Goal: Check status

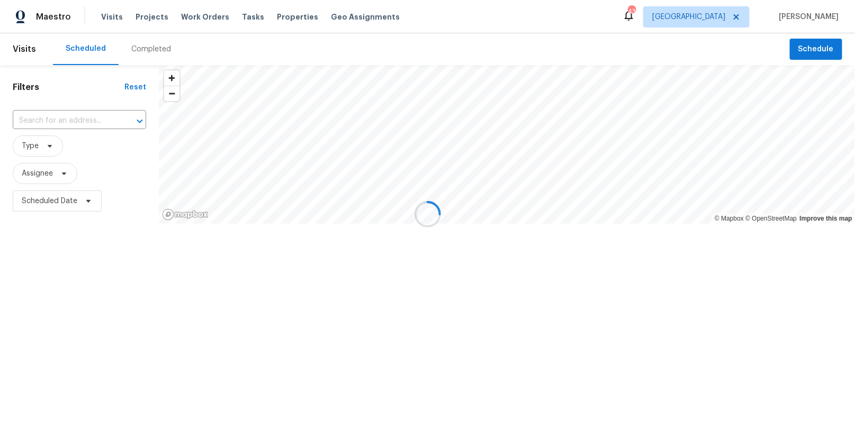
click at [741, 21] on div at bounding box center [427, 214] width 855 height 428
click at [729, 20] on div at bounding box center [427, 214] width 855 height 428
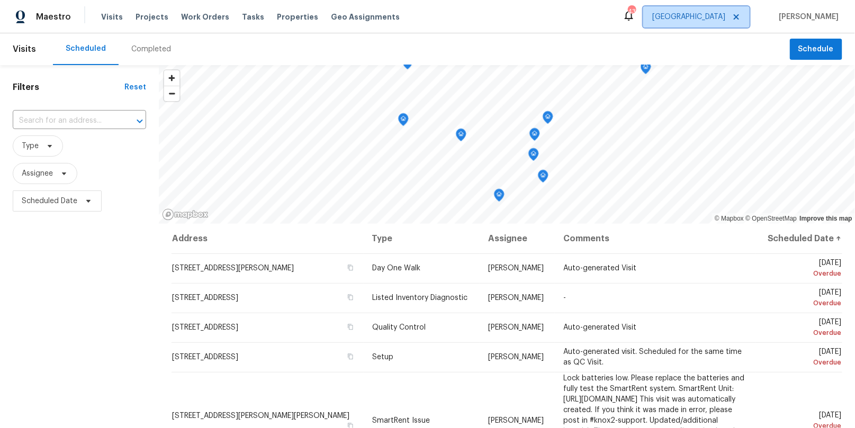
click at [725, 19] on span "[GEOGRAPHIC_DATA]" at bounding box center [688, 17] width 73 height 11
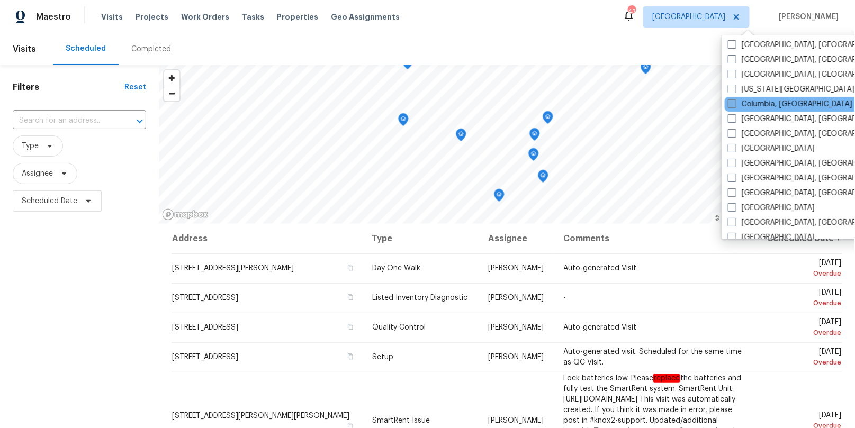
scroll to position [188, 0]
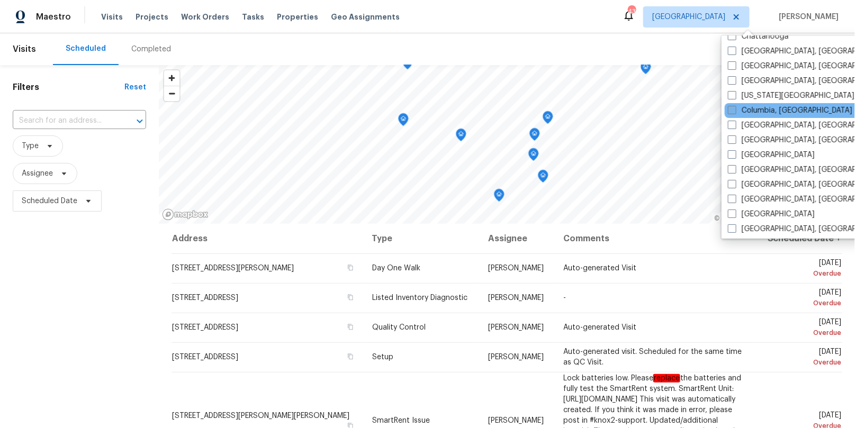
click at [756, 65] on label "[GEOGRAPHIC_DATA], [GEOGRAPHIC_DATA]" at bounding box center [810, 66] width 164 height 11
click at [735, 65] on input "[GEOGRAPHIC_DATA], [GEOGRAPHIC_DATA]" at bounding box center [731, 64] width 7 height 7
checkbox input "true"
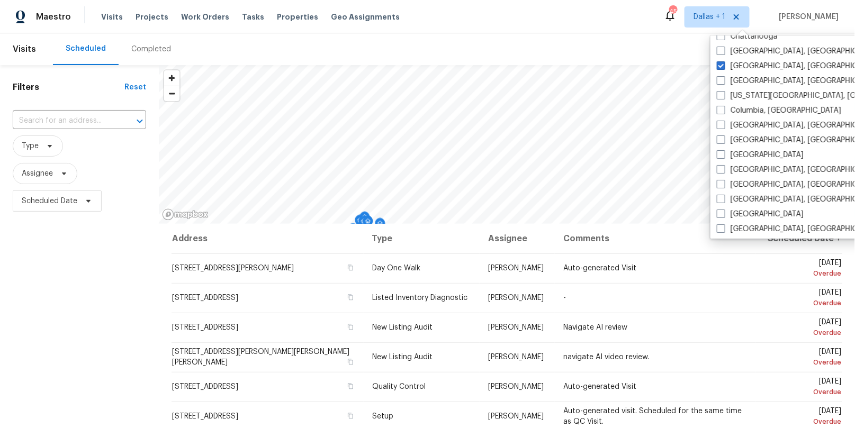
click at [143, 48] on div "Completed" at bounding box center [151, 49] width 40 height 11
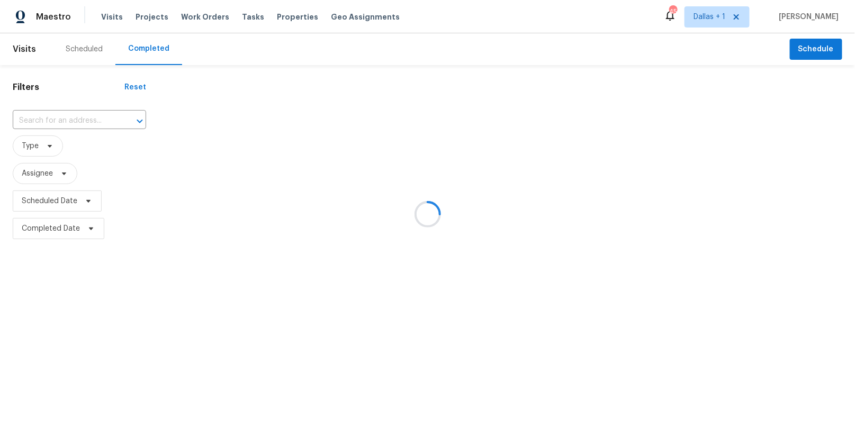
click at [72, 117] on div at bounding box center [427, 214] width 855 height 428
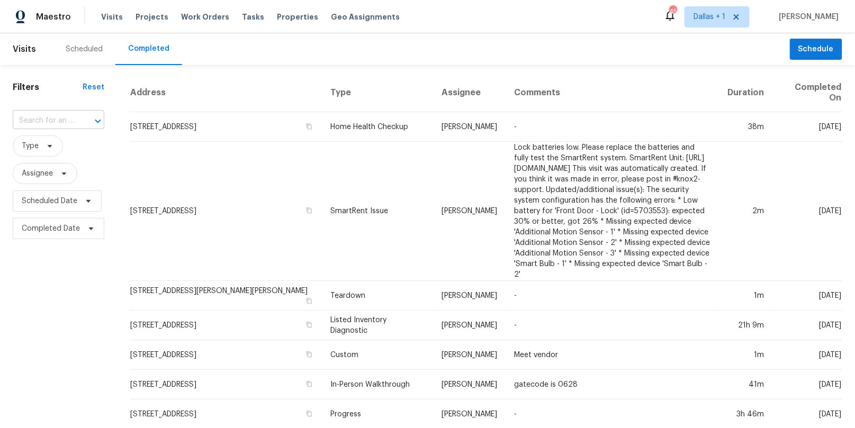
click at [57, 118] on input "text" at bounding box center [44, 121] width 62 height 16
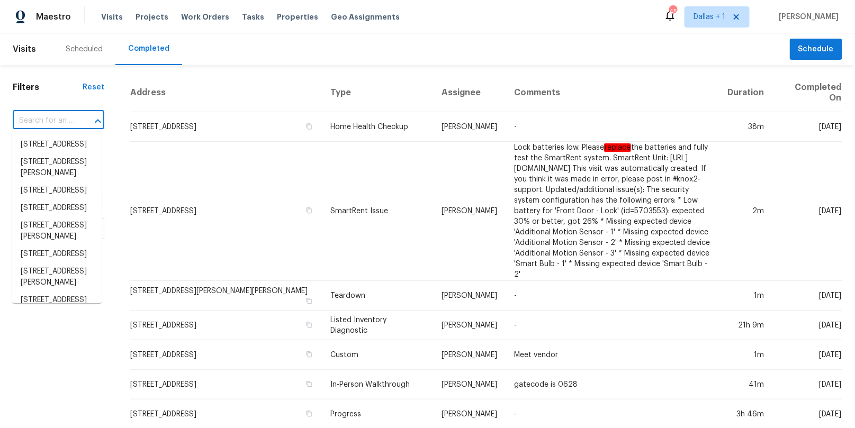
paste input "[STREET_ADDRESS][PERSON_NAME]"
type input "[STREET_ADDRESS][PERSON_NAME]"
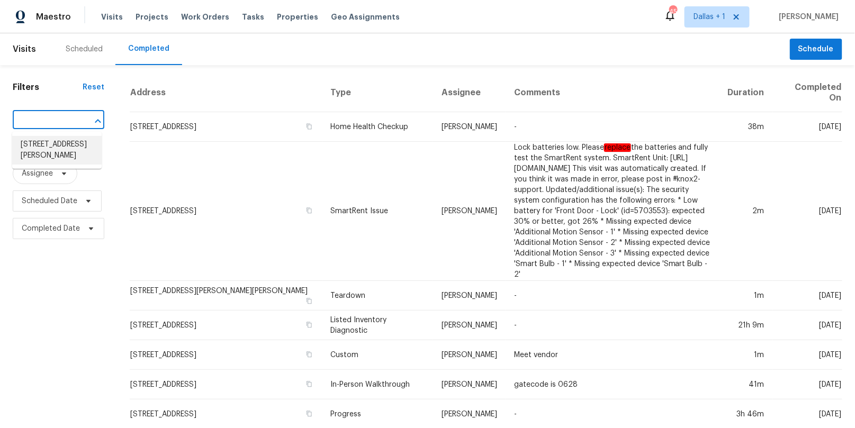
click at [50, 155] on li "[STREET_ADDRESS][PERSON_NAME]" at bounding box center [56, 150] width 89 height 29
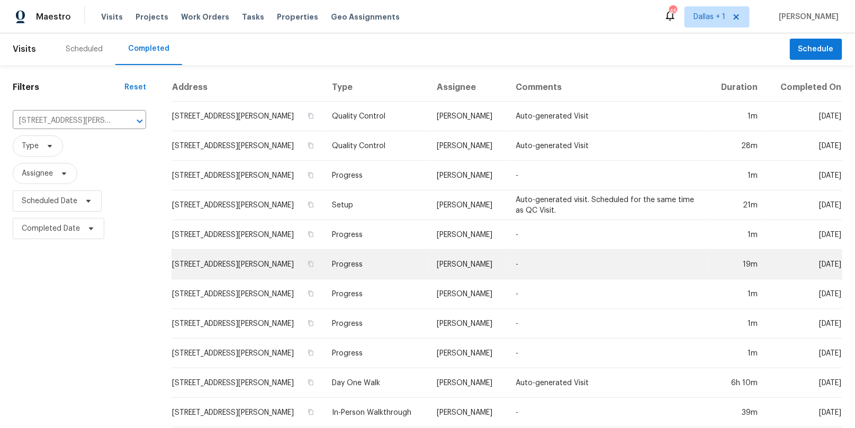
scroll to position [7, 0]
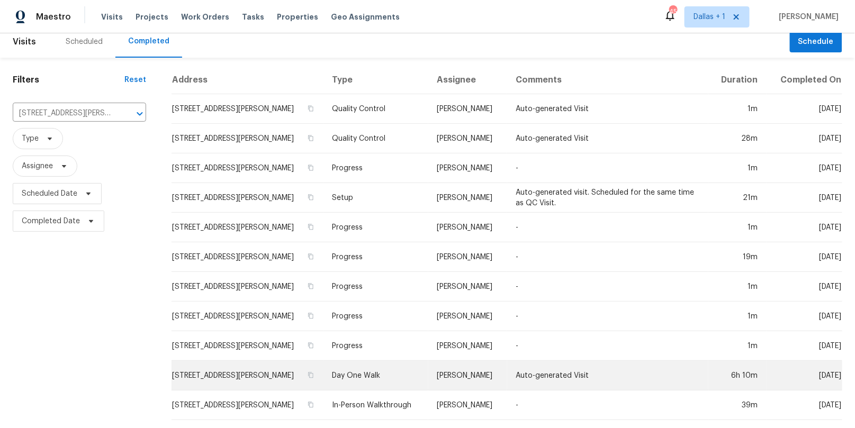
click at [356, 367] on td "Day One Walk" at bounding box center [376, 376] width 105 height 30
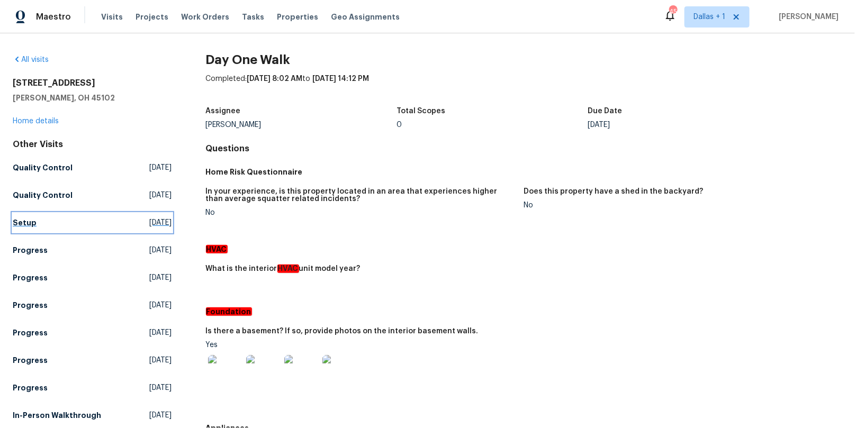
click at [55, 223] on link "Setup [DATE]" at bounding box center [92, 222] width 159 height 19
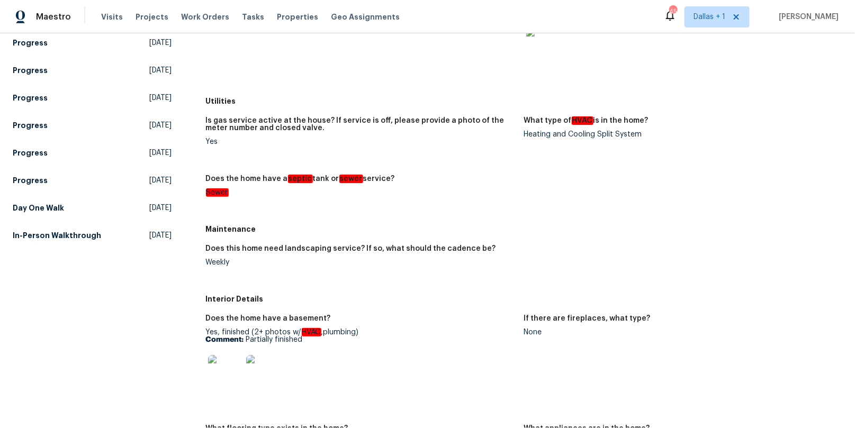
scroll to position [153, 0]
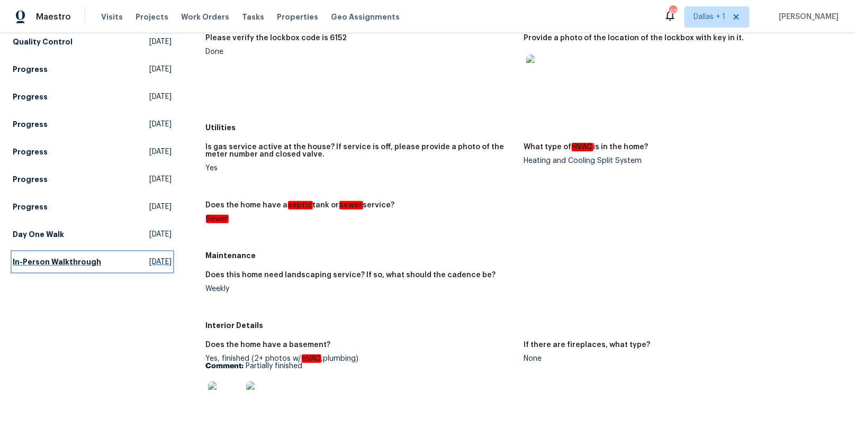
click at [44, 261] on h5 "In-Person Walkthrough" at bounding box center [57, 262] width 88 height 11
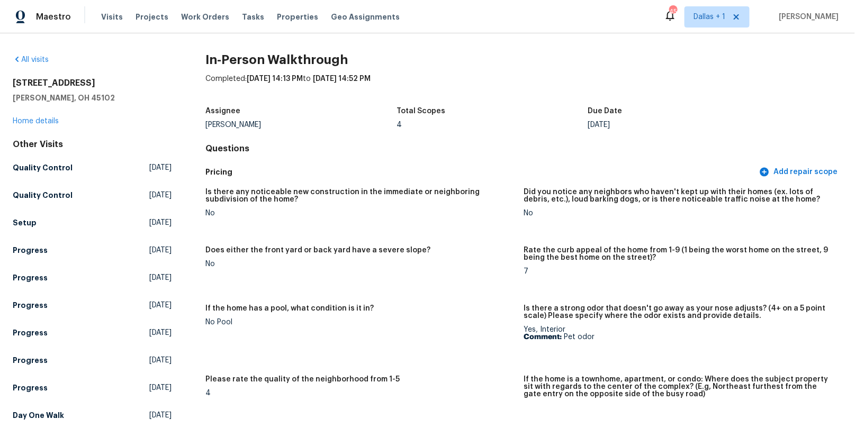
scroll to position [2073, 0]
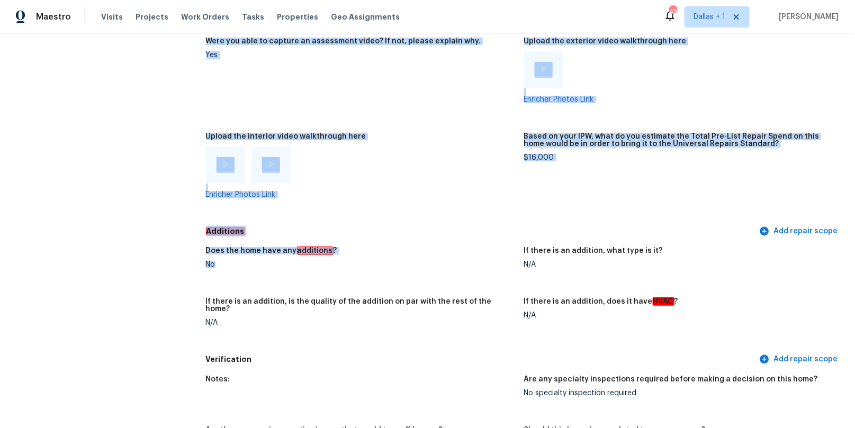
drag, startPoint x: 227, startPoint y: 261, endPoint x: 187, endPoint y: 261, distance: 39.7
click at [244, 279] on figure "Does the home have any additions ? No" at bounding box center [365, 266] width 318 height 38
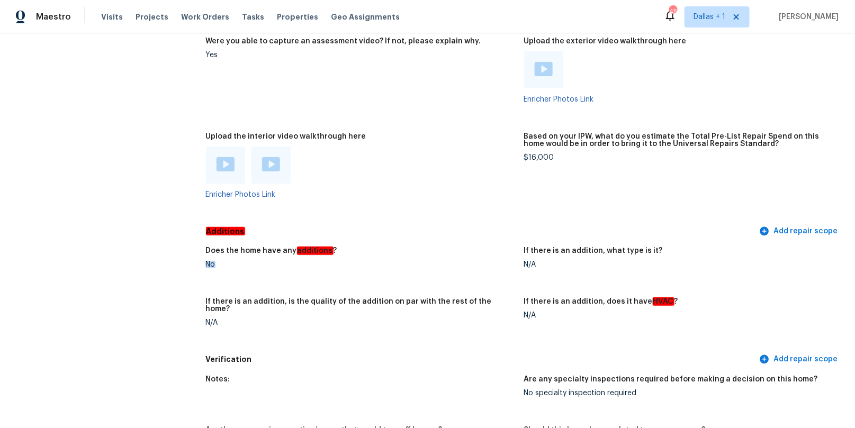
drag, startPoint x: 214, startPoint y: 262, endPoint x: 204, endPoint y: 262, distance: 10.1
